Goal: Task Accomplishment & Management: Manage account settings

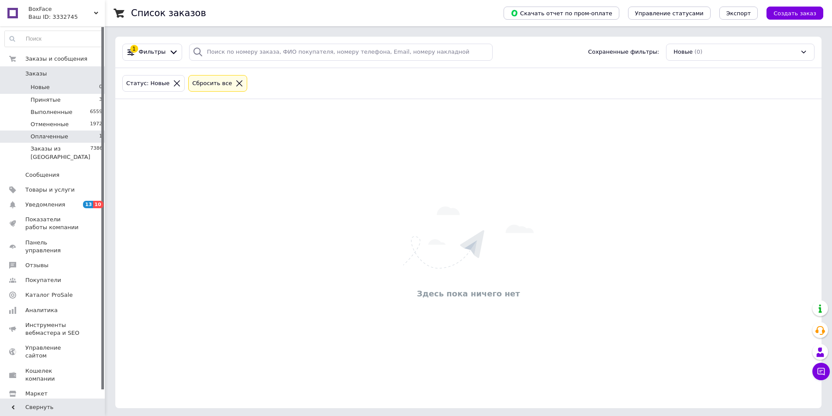
click at [80, 137] on li "Оплаченные 1" at bounding box center [53, 137] width 107 height 12
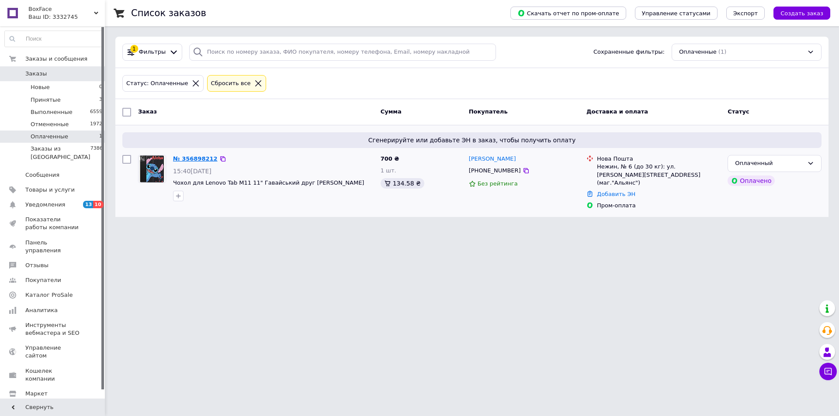
click at [200, 159] on link "№ 356898212" at bounding box center [195, 159] width 45 height 7
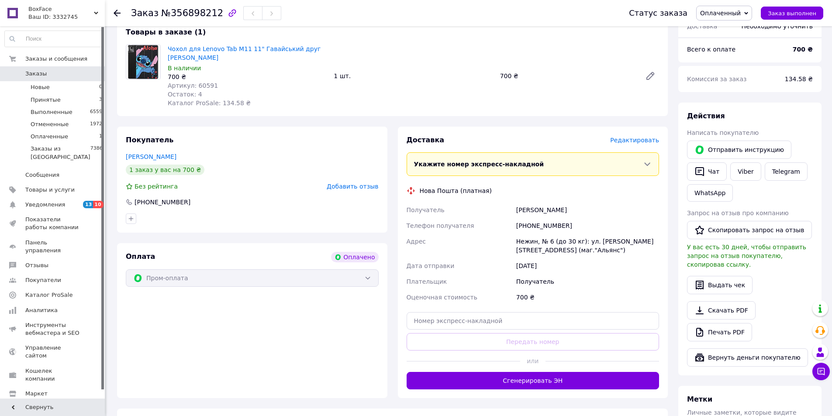
scroll to position [306, 0]
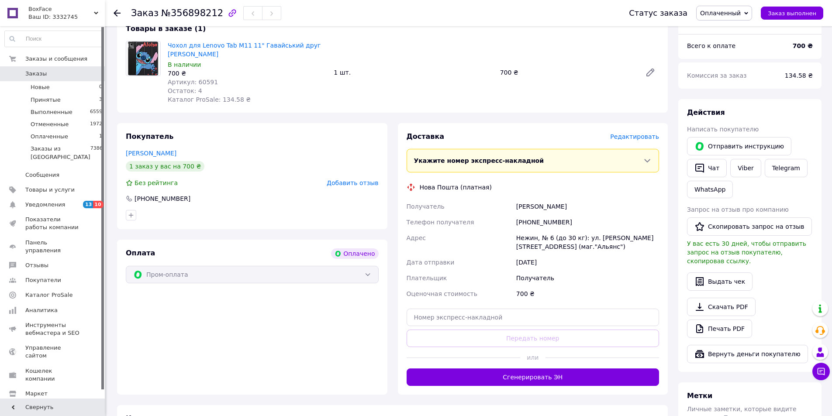
click at [536, 214] on div "[PHONE_NUMBER]" at bounding box center [588, 222] width 146 height 16
copy div "380976305232"
click at [731, 10] on span "Оплаченный" at bounding box center [720, 13] width 41 height 7
click at [733, 35] on li "Принят" at bounding box center [724, 30] width 55 height 13
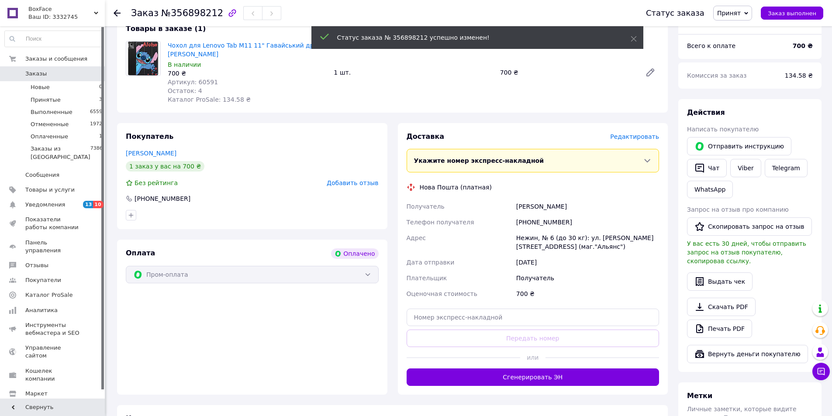
click at [201, 79] on span "Артикул: 60591" at bounding box center [193, 82] width 50 height 7
copy span "60591"
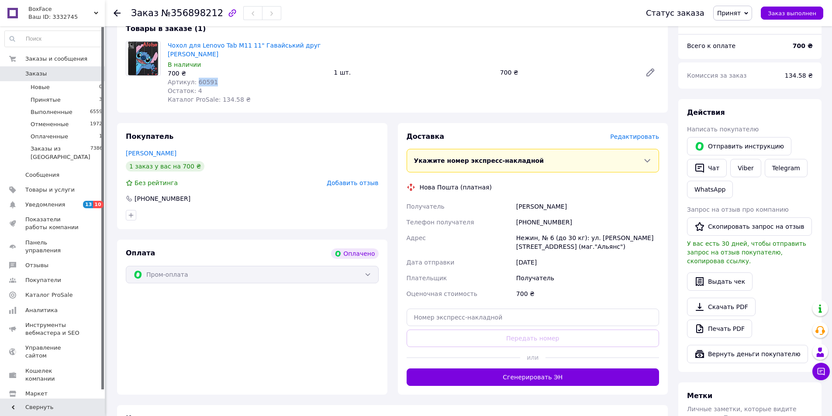
drag, startPoint x: 571, startPoint y: 188, endPoint x: 509, endPoint y: 185, distance: 61.7
click at [509, 199] on div "Получатель Колесник Ольга Телефон получателя +380976305232 Адрес Нежин, № 6 (до…" at bounding box center [533, 250] width 256 height 103
copy div "Получатель Колесник Ольга"
click at [536, 214] on div "+380976305232" at bounding box center [588, 222] width 146 height 16
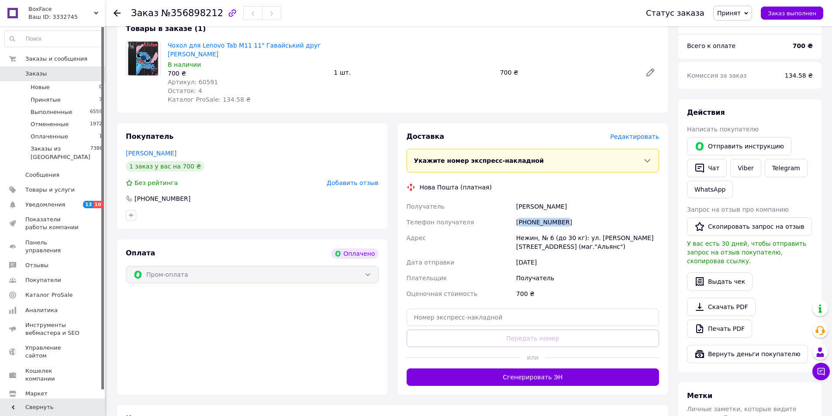
copy div "380976305232"
click at [547, 214] on div "+380976305232" at bounding box center [588, 222] width 146 height 16
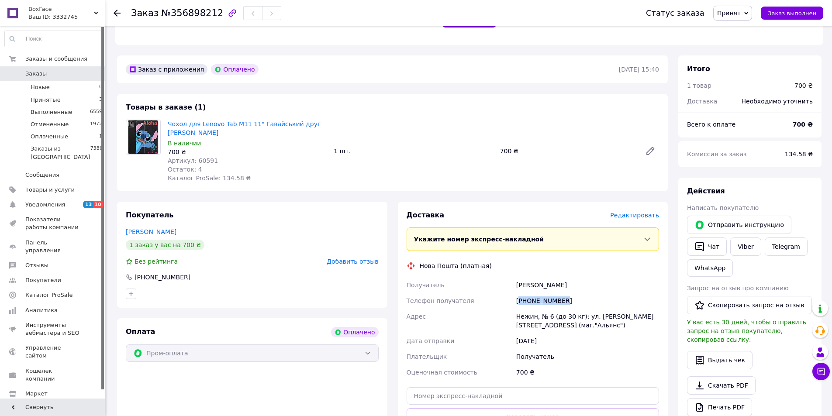
scroll to position [218, 0]
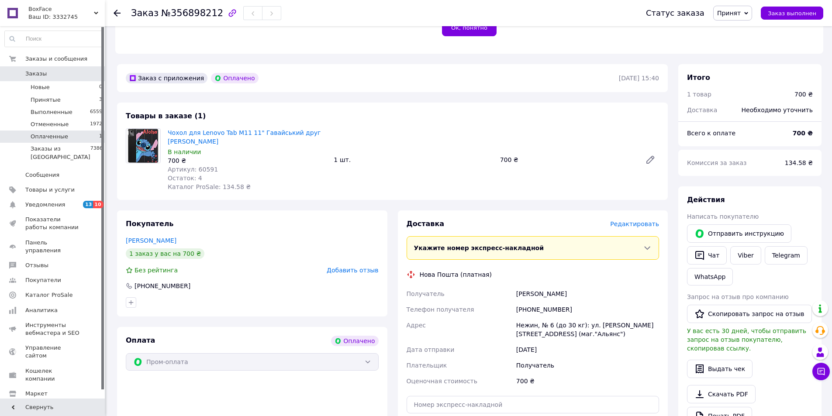
click at [73, 133] on li "Оплаченные 1" at bounding box center [53, 137] width 107 height 12
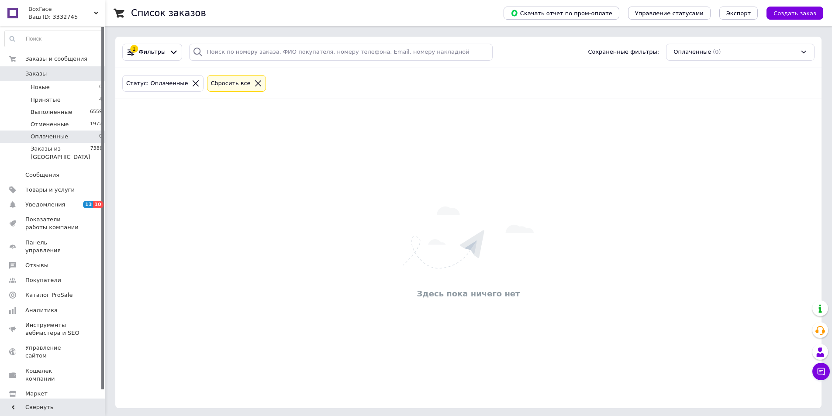
click at [62, 135] on span "Оплаченные" at bounding box center [50, 137] width 38 height 8
click at [90, 97] on li "Принятые 4" at bounding box center [53, 100] width 107 height 12
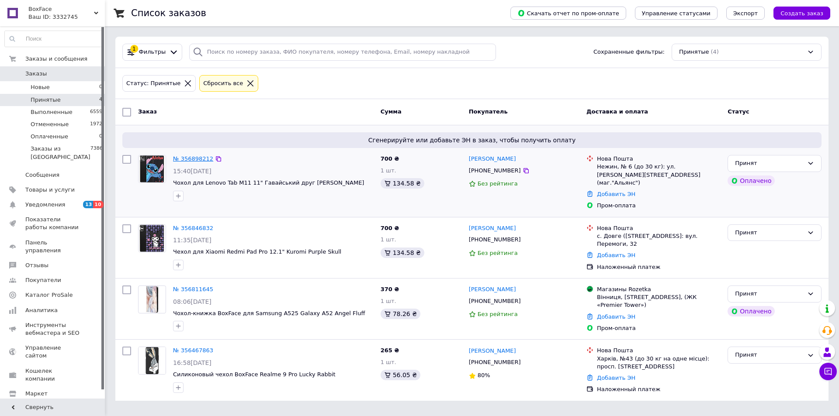
click at [185, 156] on link "№ 356898212" at bounding box center [193, 159] width 40 height 7
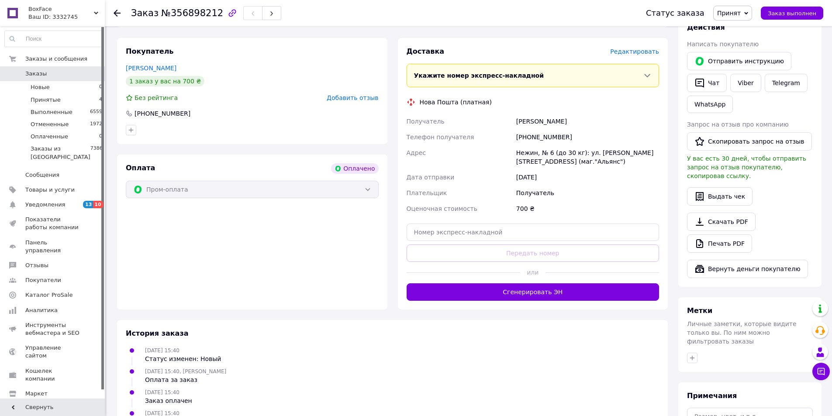
scroll to position [457, 0]
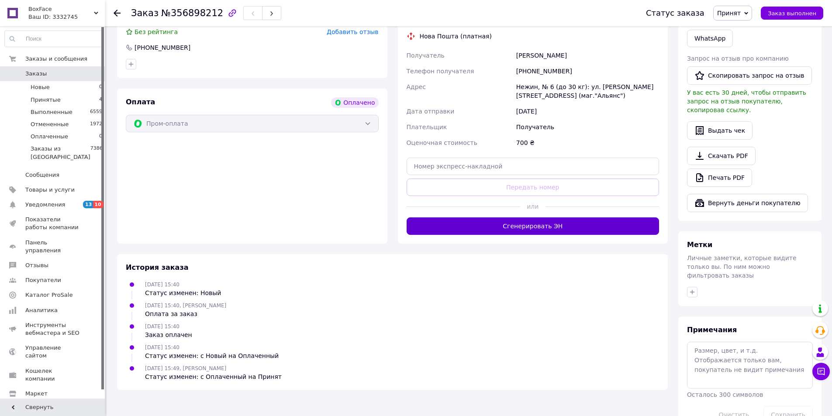
click at [542, 218] on button "Сгенерировать ЭН" at bounding box center [533, 226] width 253 height 17
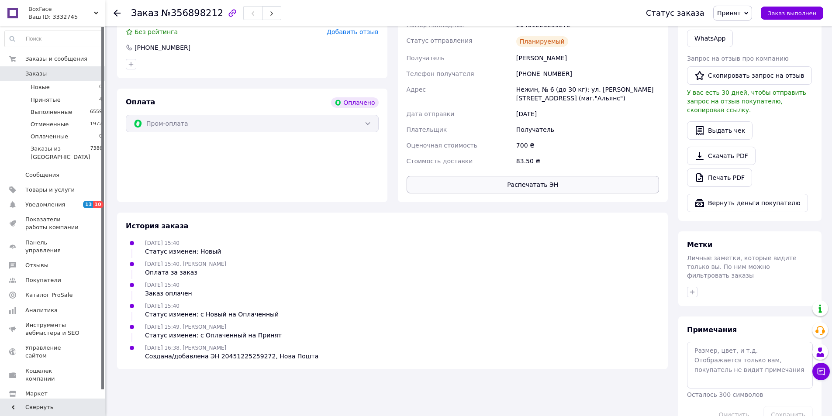
click at [553, 176] on button "Распечатать ЭН" at bounding box center [533, 184] width 253 height 17
click at [816, 13] on span "Заказ выполнен" at bounding box center [792, 13] width 48 height 7
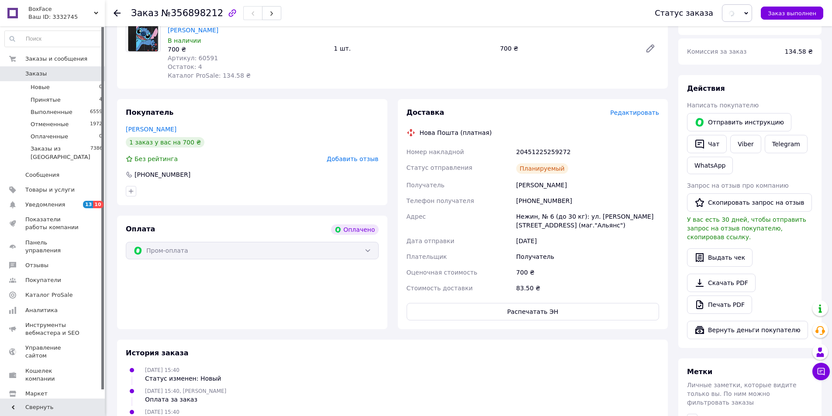
scroll to position [326, 0]
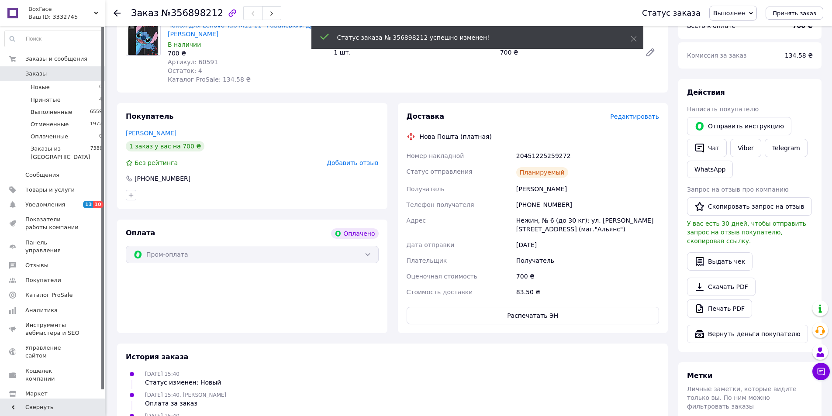
click at [529, 148] on div "20451225259272" at bounding box center [588, 156] width 146 height 16
copy div "20451225259272"
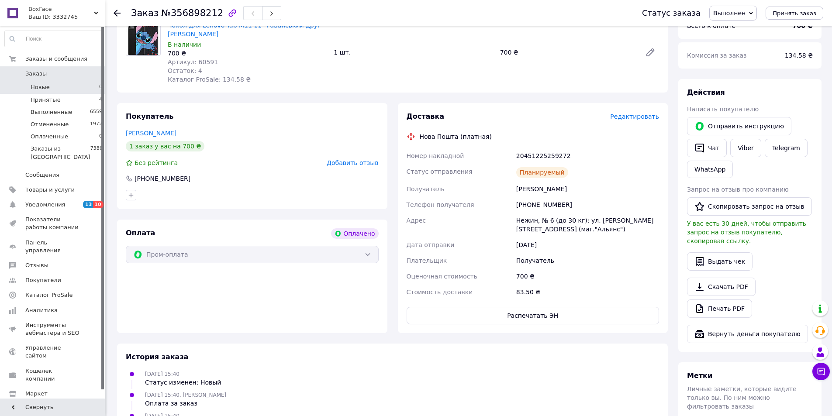
click at [79, 87] on li "Новые 0" at bounding box center [53, 87] width 107 height 12
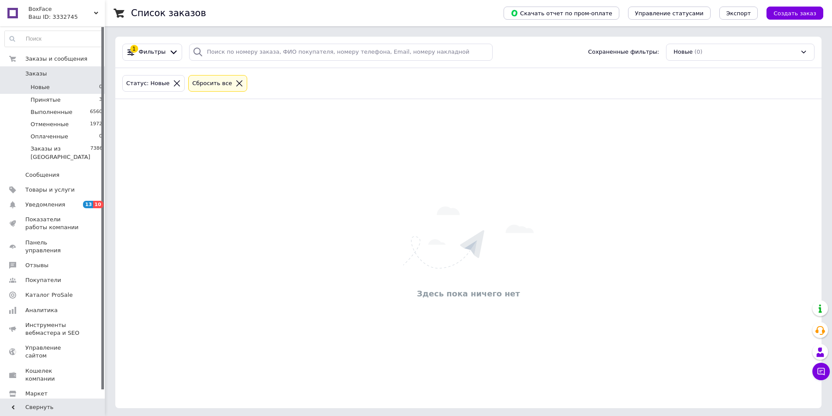
click at [76, 92] on li "Новые 0" at bounding box center [53, 87] width 107 height 12
click at [73, 99] on li "Принятые 3" at bounding box center [53, 100] width 107 height 12
click at [92, 99] on li "Принятые 3" at bounding box center [53, 100] width 107 height 12
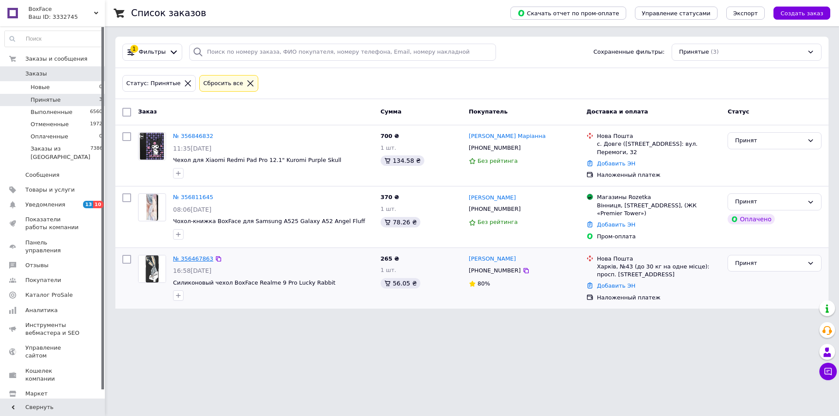
click at [186, 262] on link "№ 356467863" at bounding box center [193, 259] width 40 height 7
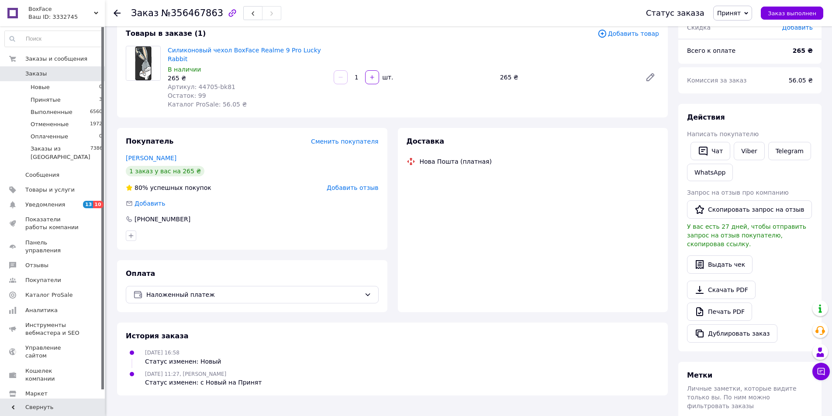
scroll to position [131, 0]
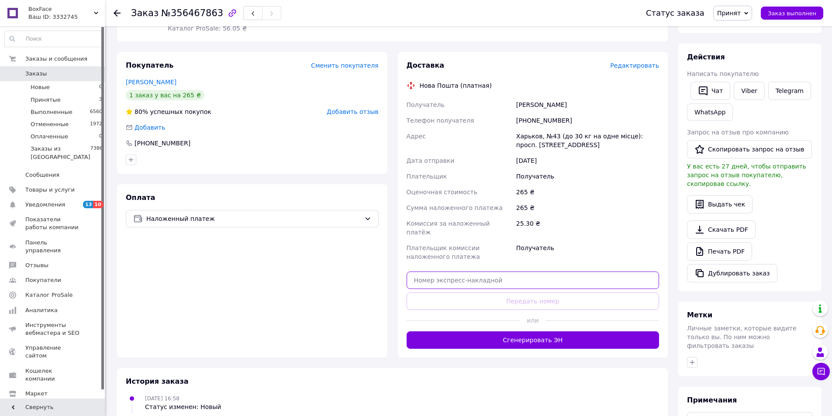
click at [494, 272] on input "text" at bounding box center [533, 280] width 253 height 17
paste input "20451225324163"
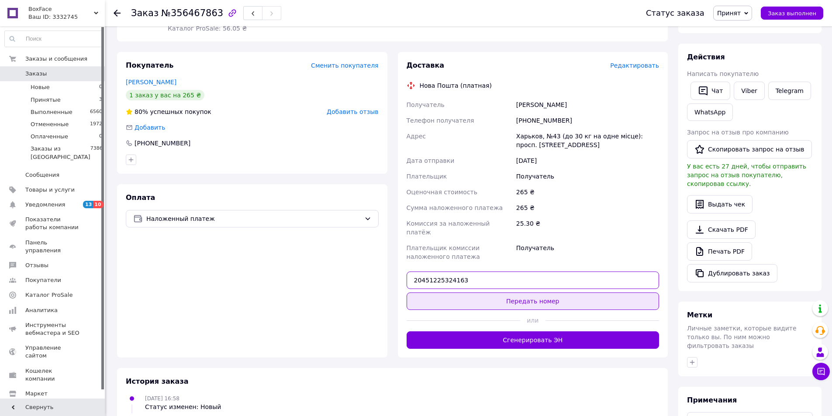
type input "20451225324163"
click at [538, 293] on button "Передать номер" at bounding box center [533, 301] width 253 height 17
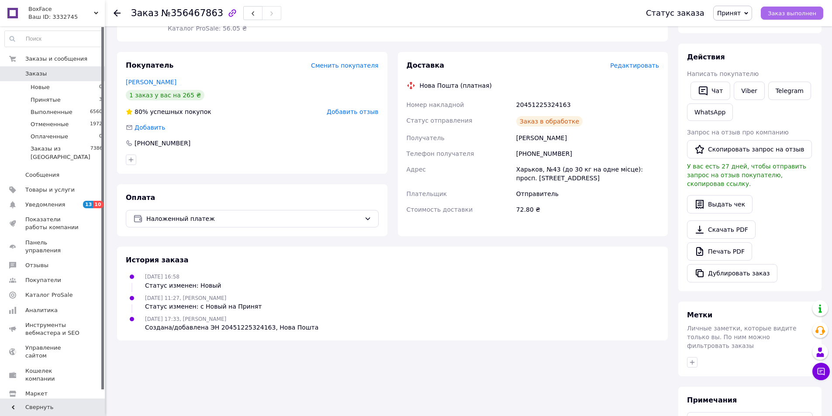
click at [787, 16] on span "Заказ выполнен" at bounding box center [792, 13] width 48 height 7
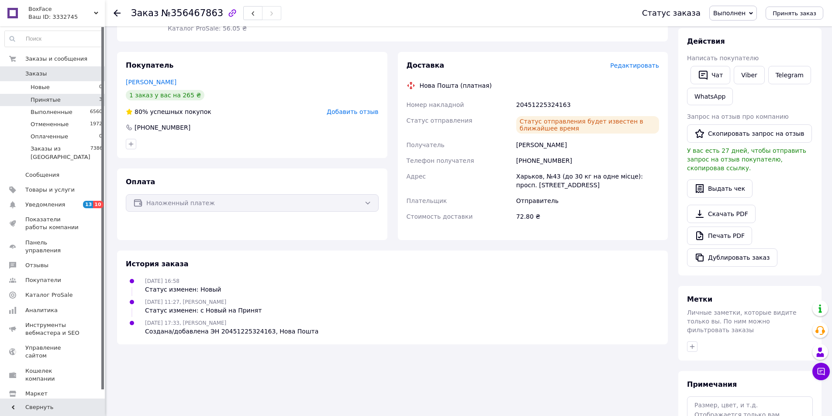
click at [79, 97] on li "Принятые 3" at bounding box center [53, 100] width 107 height 12
